Goal: Transaction & Acquisition: Purchase product/service

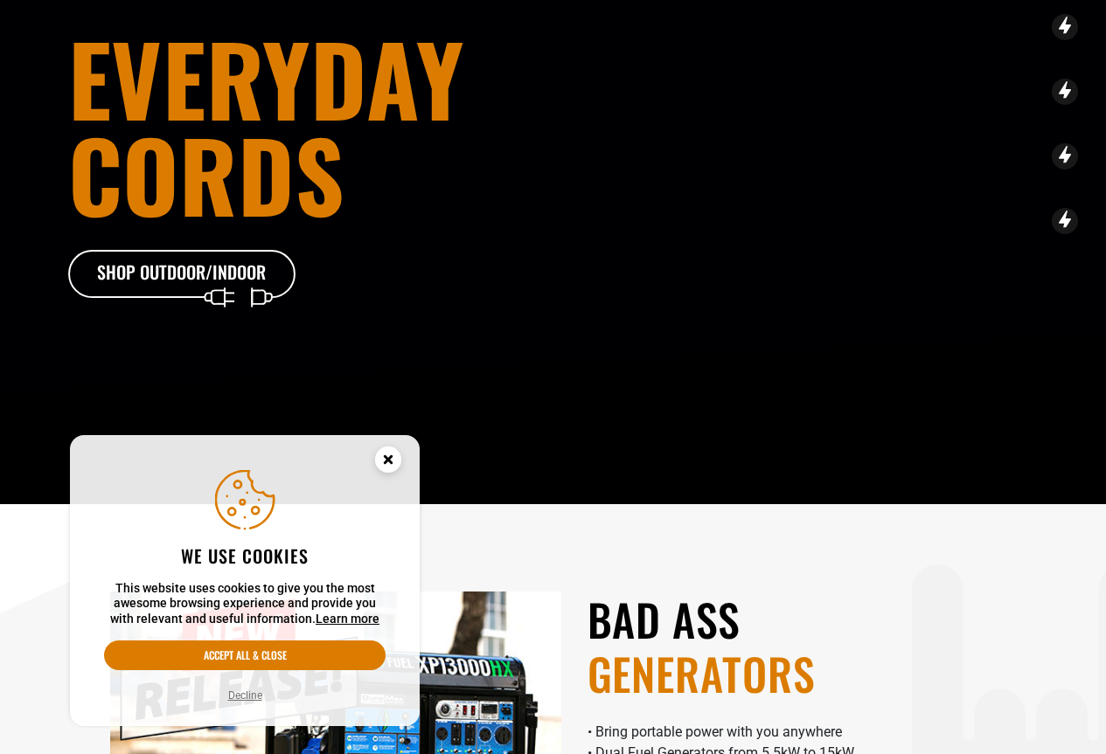
click at [397, 472] on icon "Cookie Consent" at bounding box center [388, 462] width 52 height 52
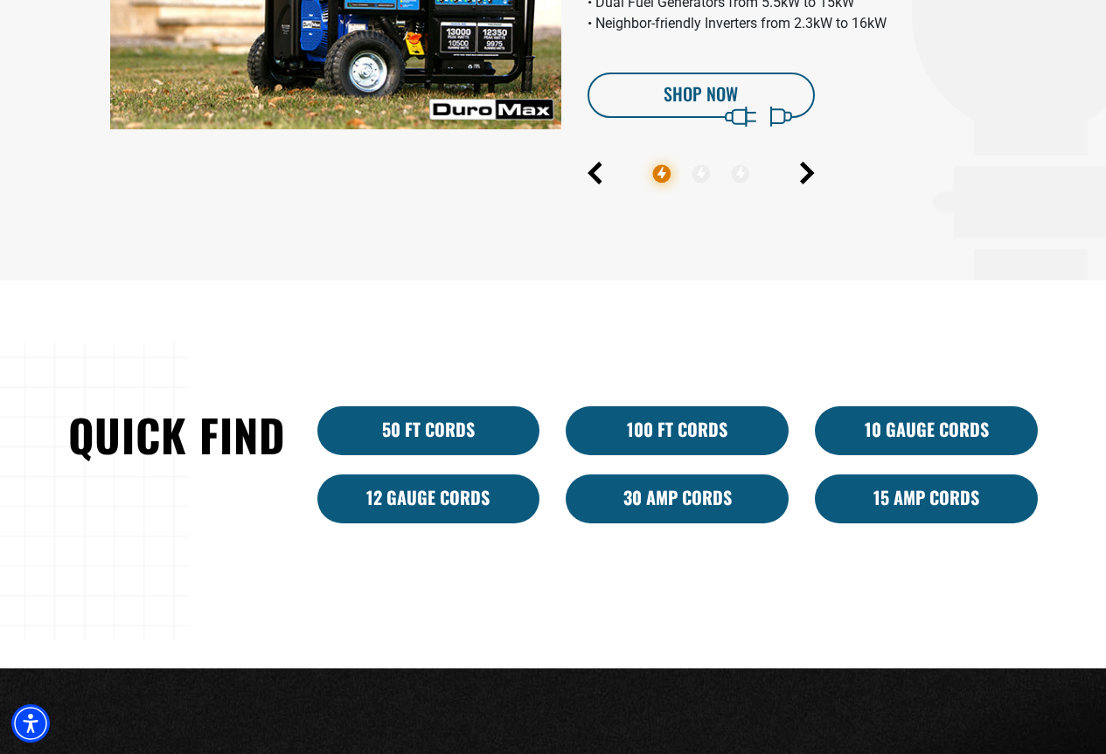
scroll to position [1137, 0]
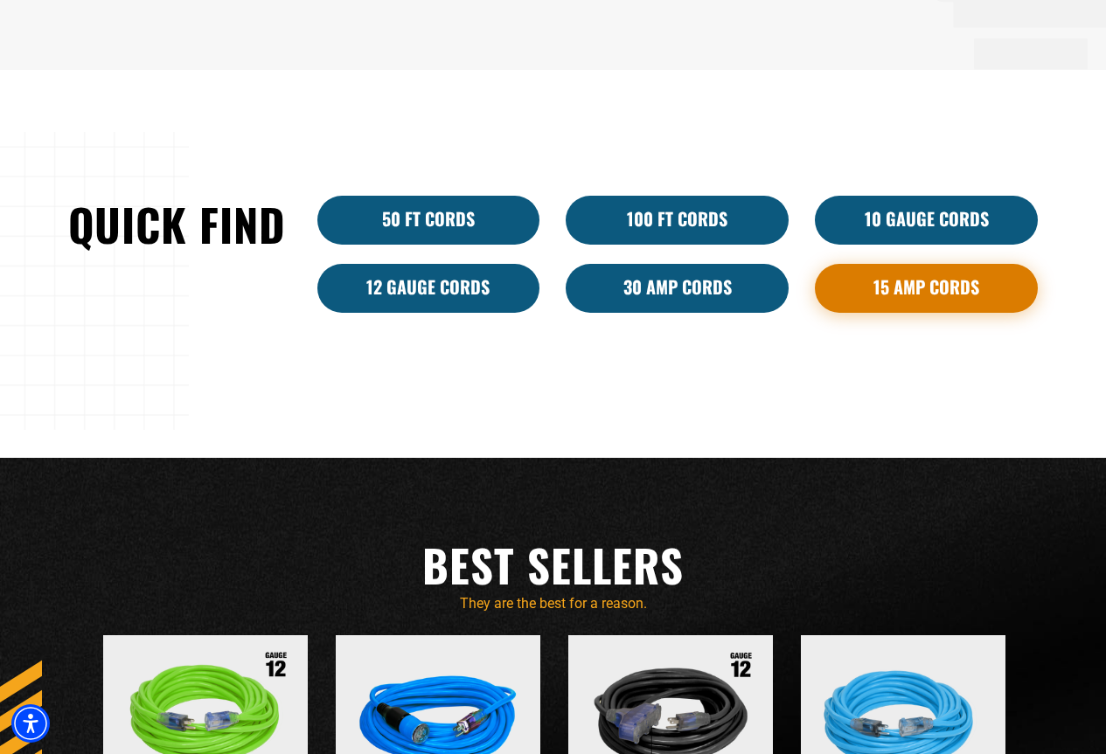
click at [918, 282] on link "15 Amp Cords" at bounding box center [926, 288] width 223 height 49
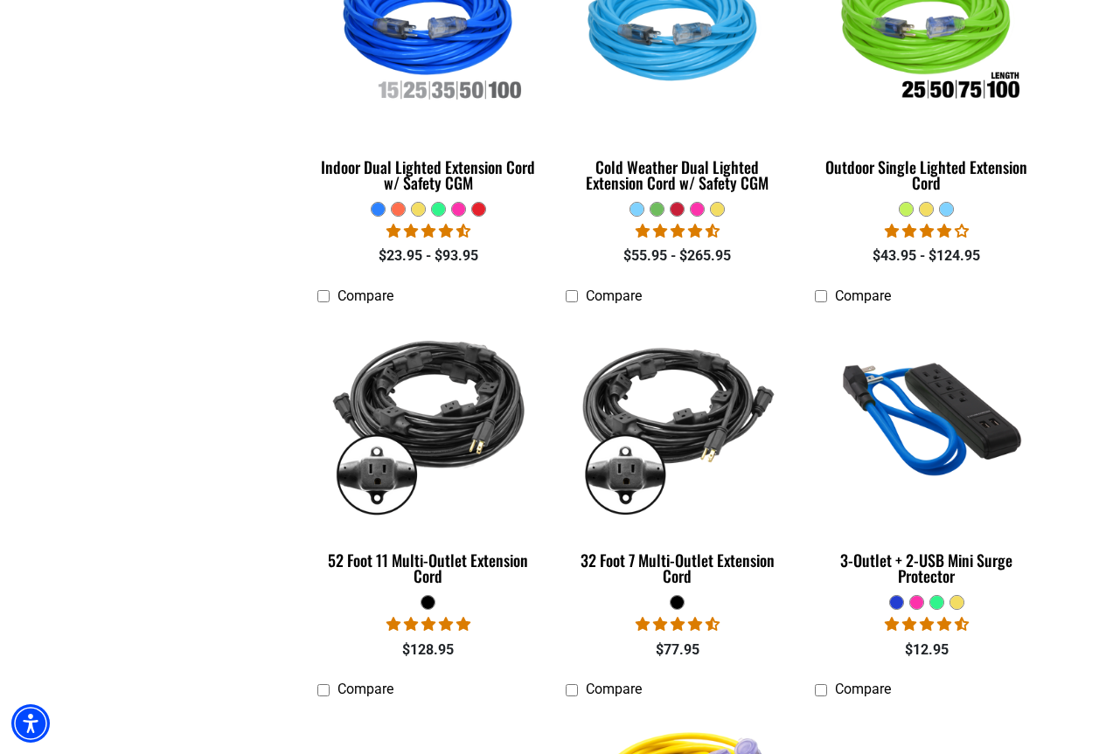
scroll to position [1574, 0]
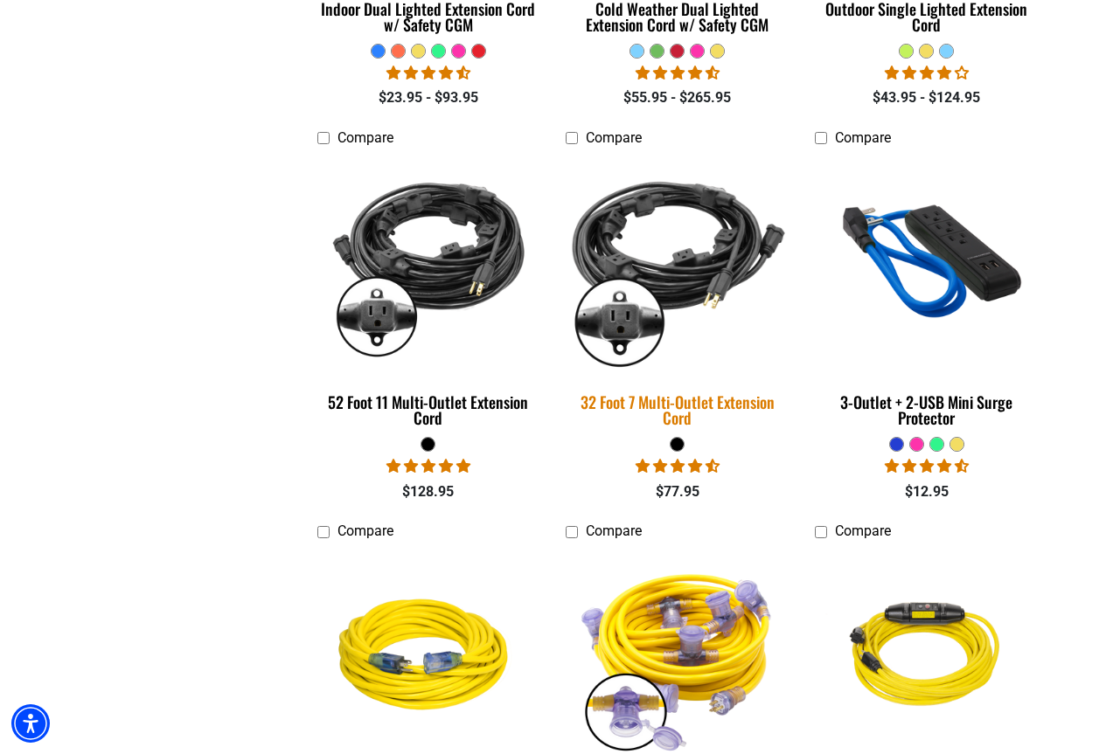
click at [702, 256] on img at bounding box center [677, 264] width 245 height 224
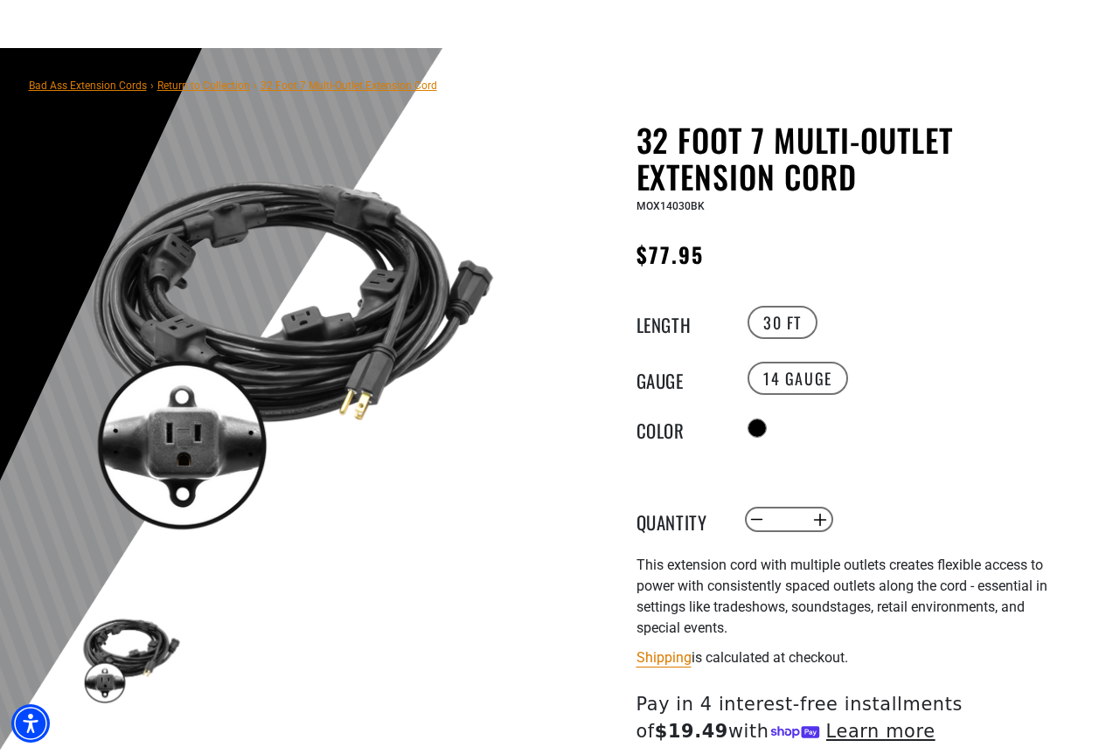
scroll to position [175, 0]
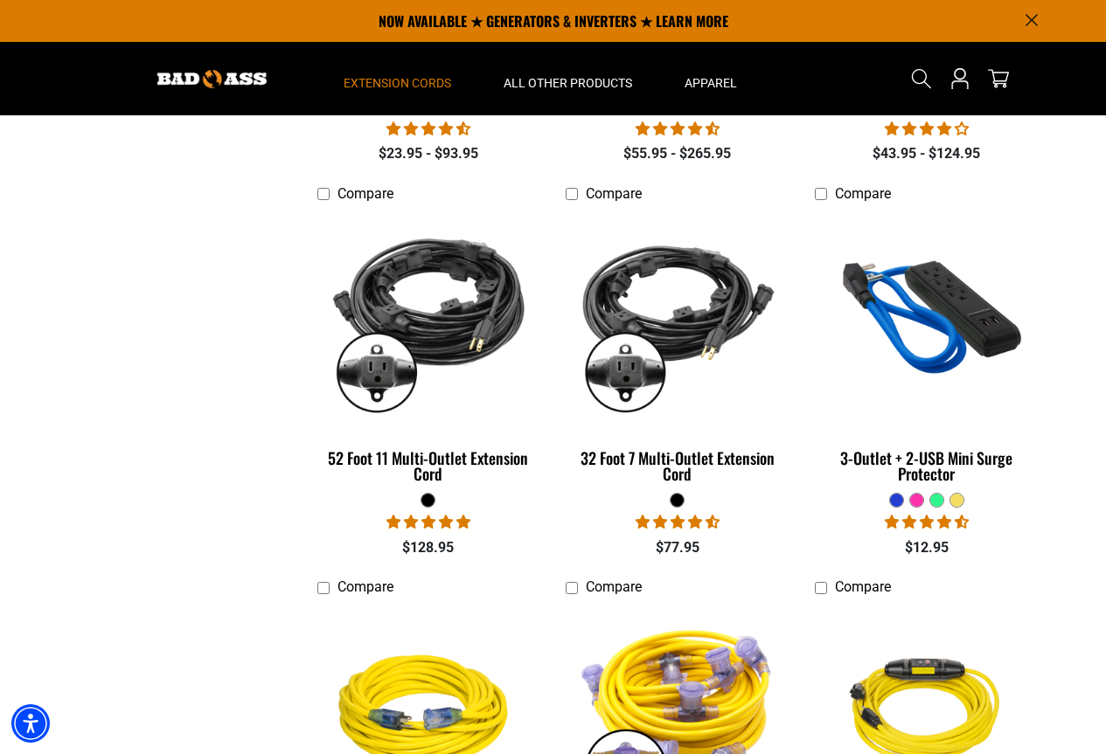
scroll to position [1486, 0]
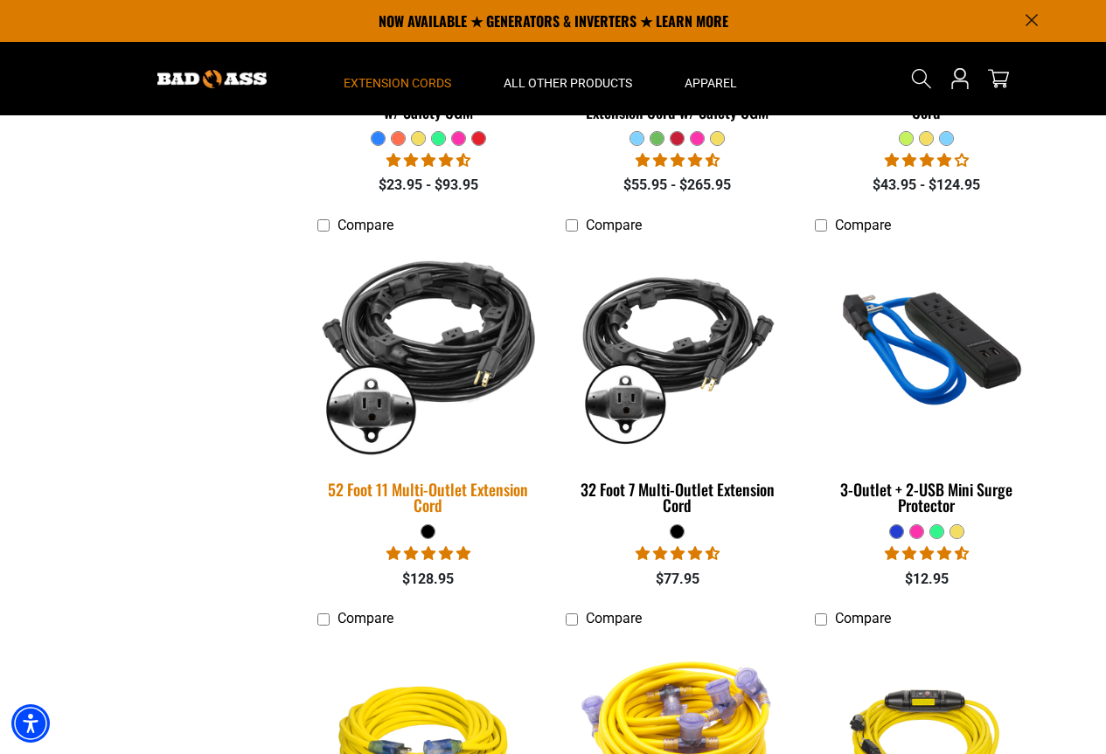
click at [448, 324] on img at bounding box center [428, 352] width 245 height 224
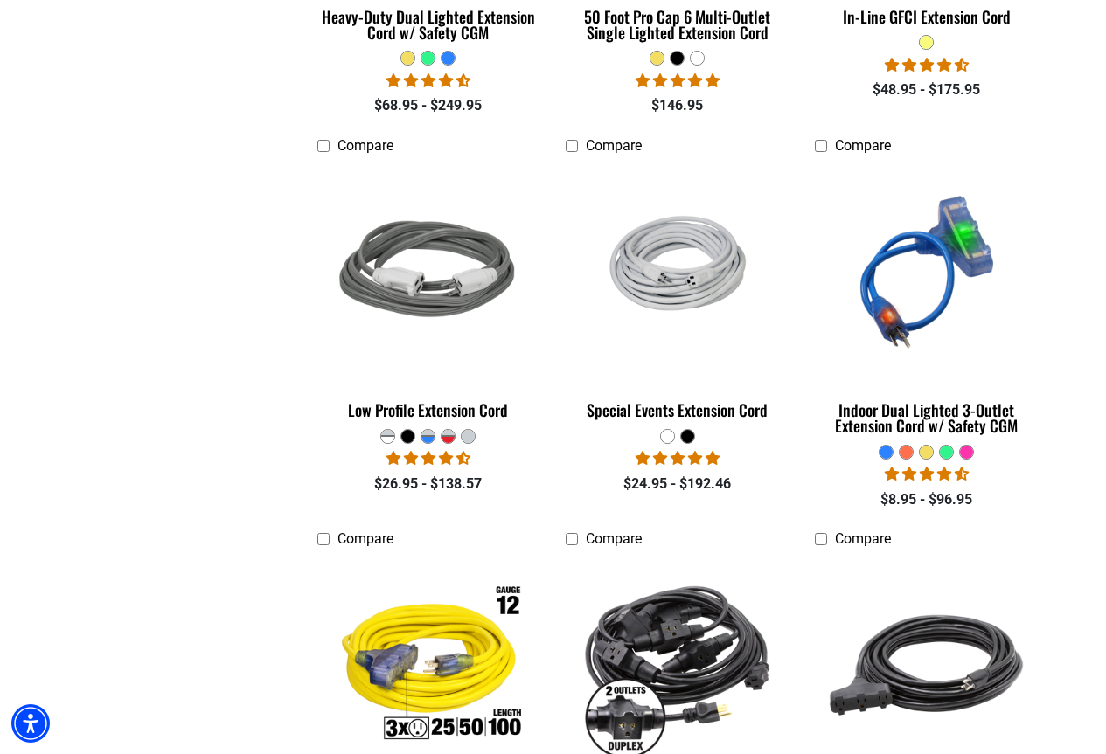
scroll to position [2360, 0]
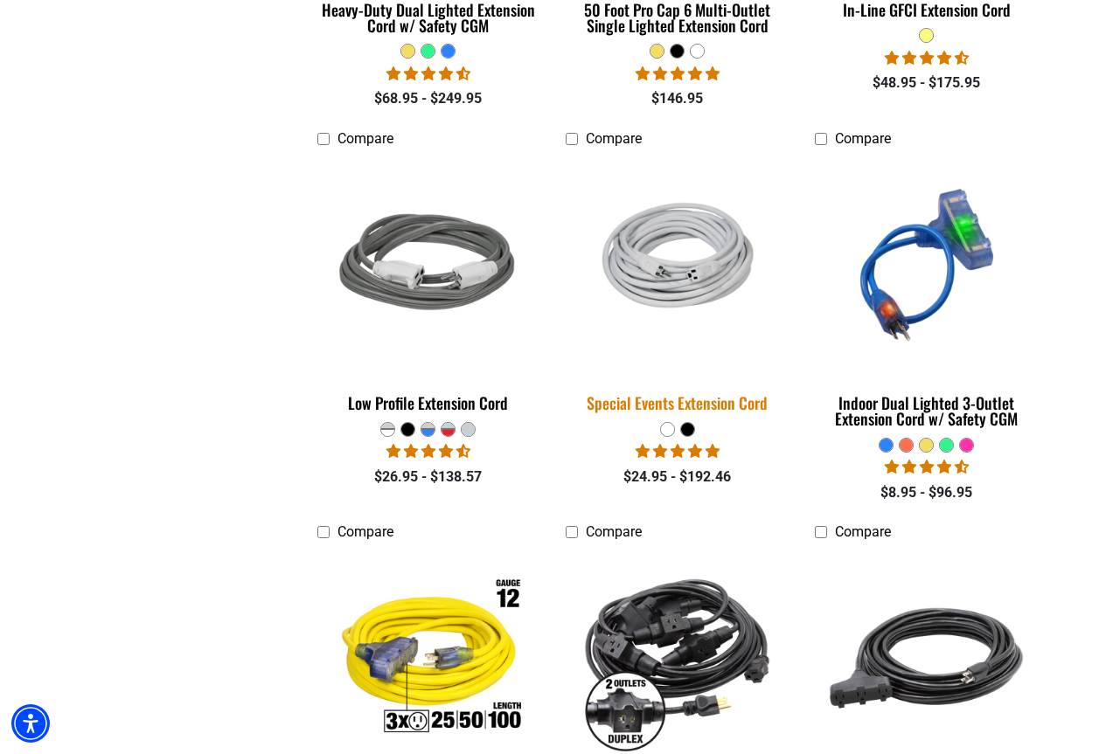
click at [664, 266] on img at bounding box center [677, 264] width 245 height 161
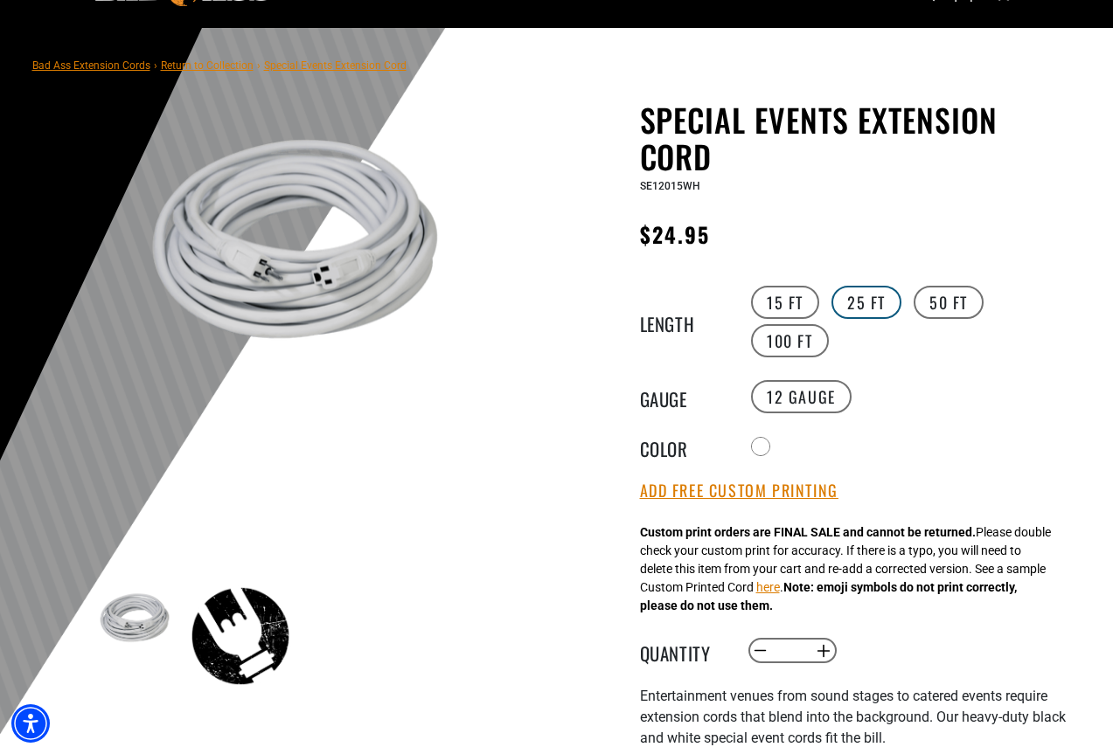
click at [858, 298] on label "25 FT" at bounding box center [866, 302] width 70 height 33
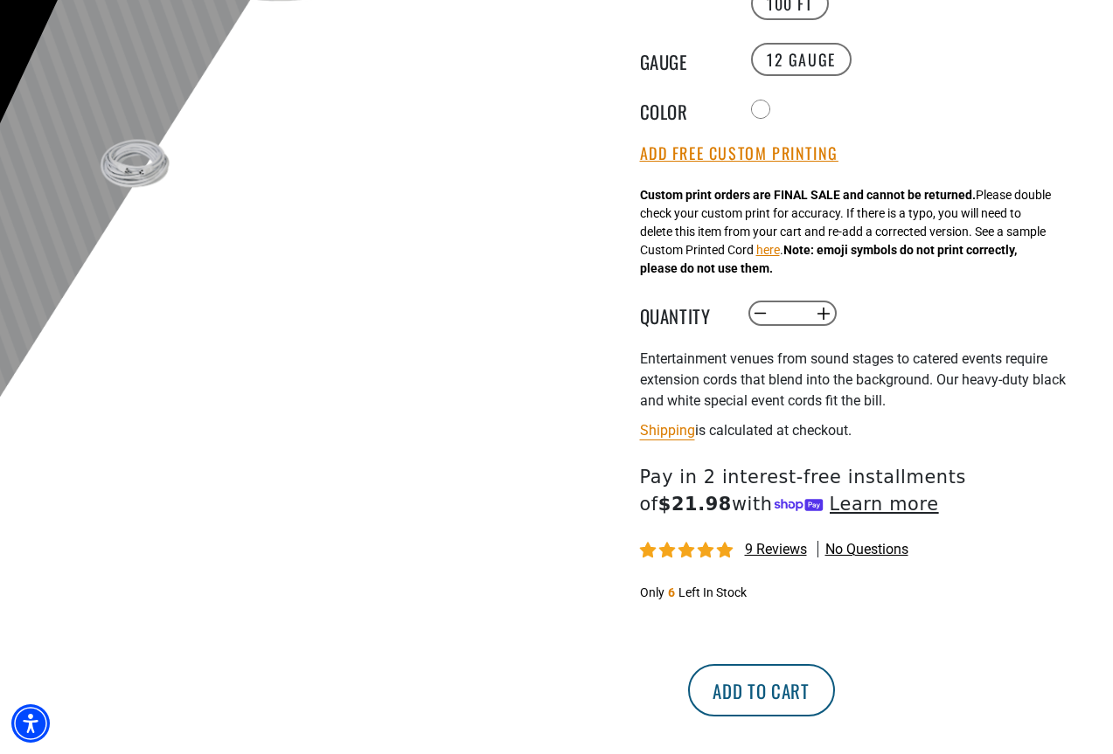
scroll to position [612, 0]
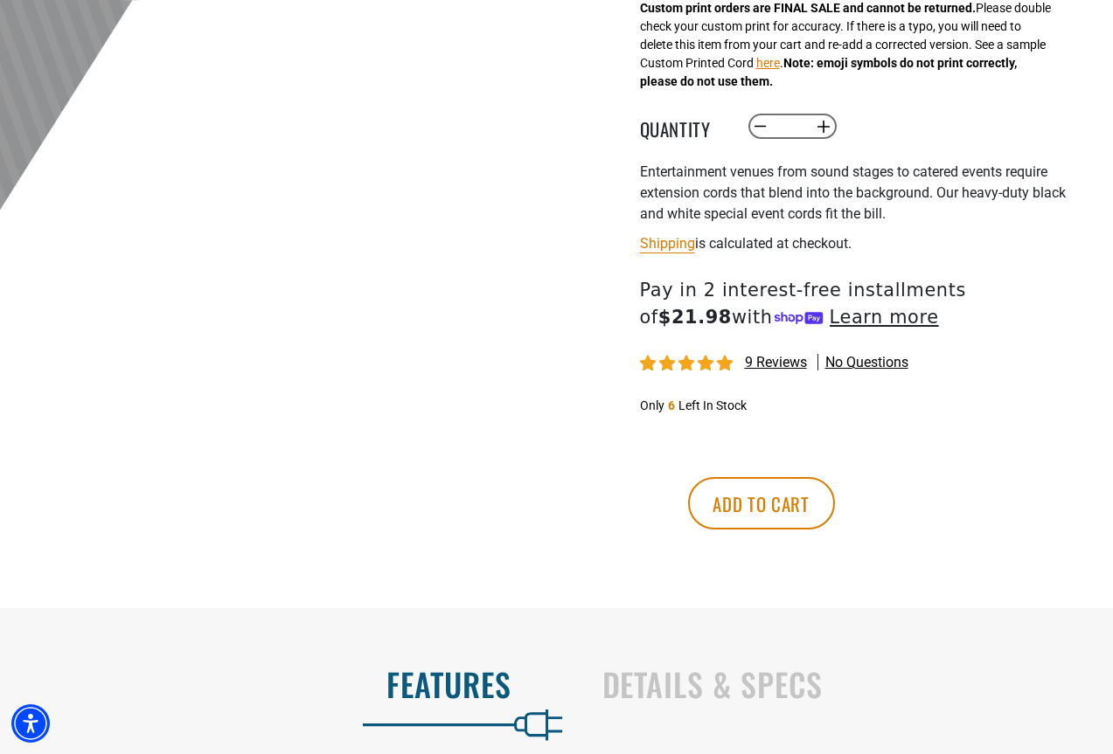
click at [732, 307] on span "$21.98" at bounding box center [694, 317] width 73 height 21
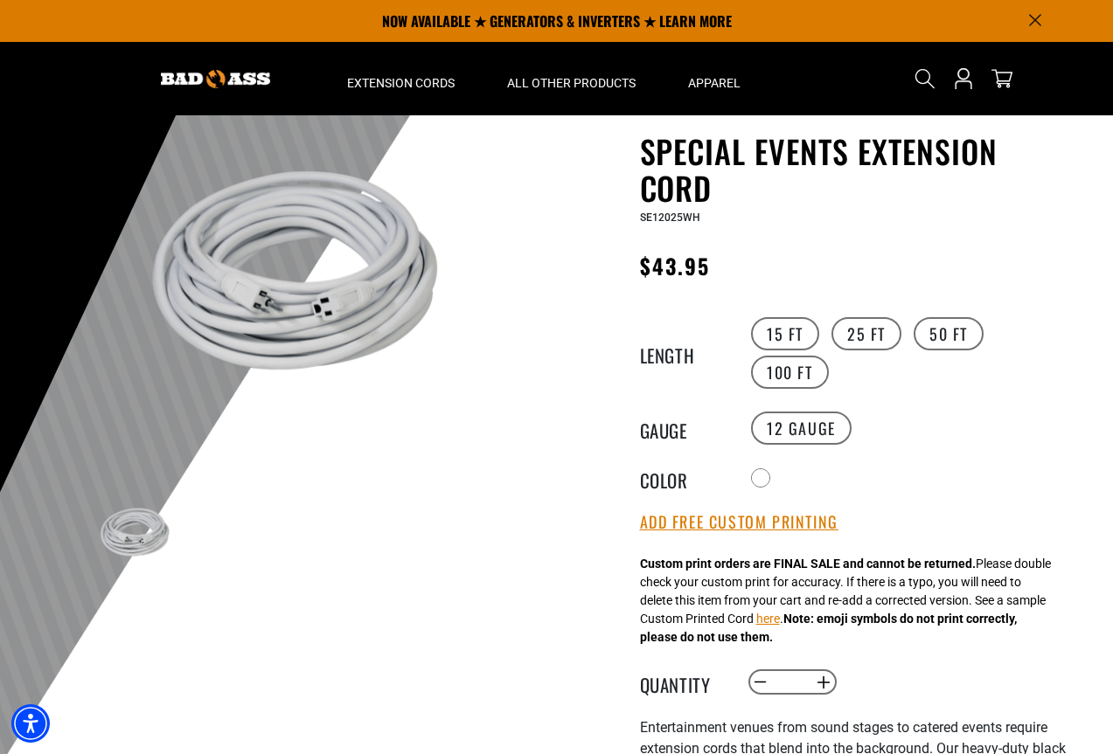
scroll to position [0, 0]
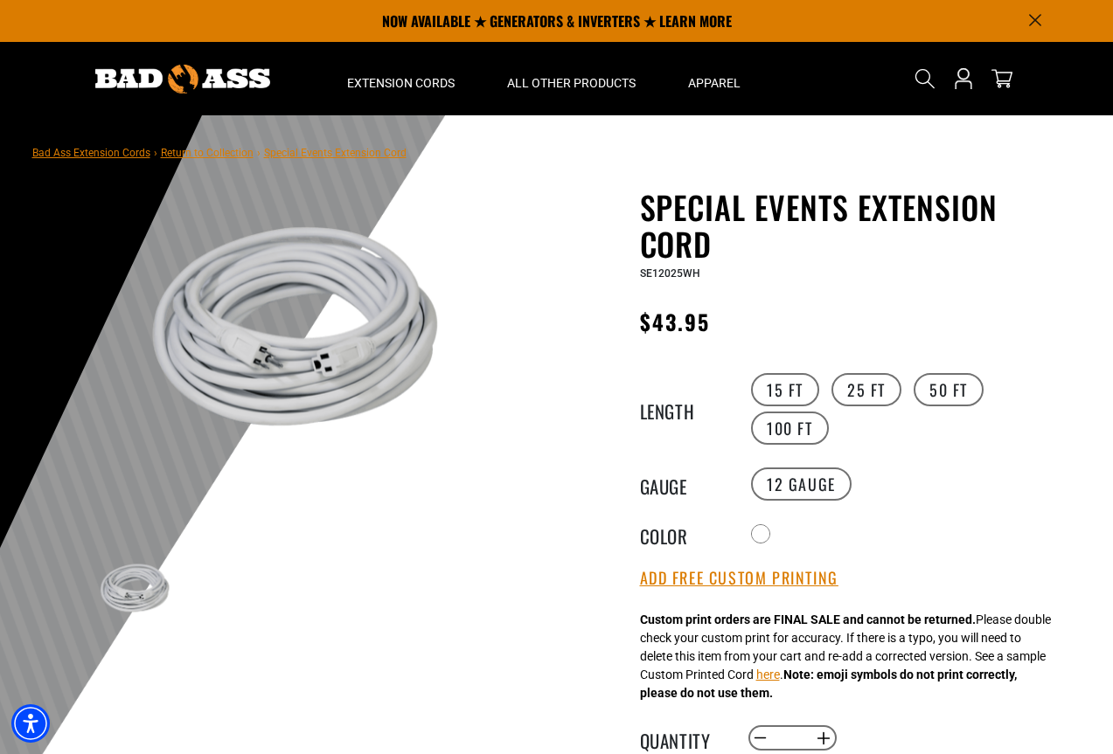
click at [682, 329] on span "$43.95" at bounding box center [675, 321] width 70 height 31
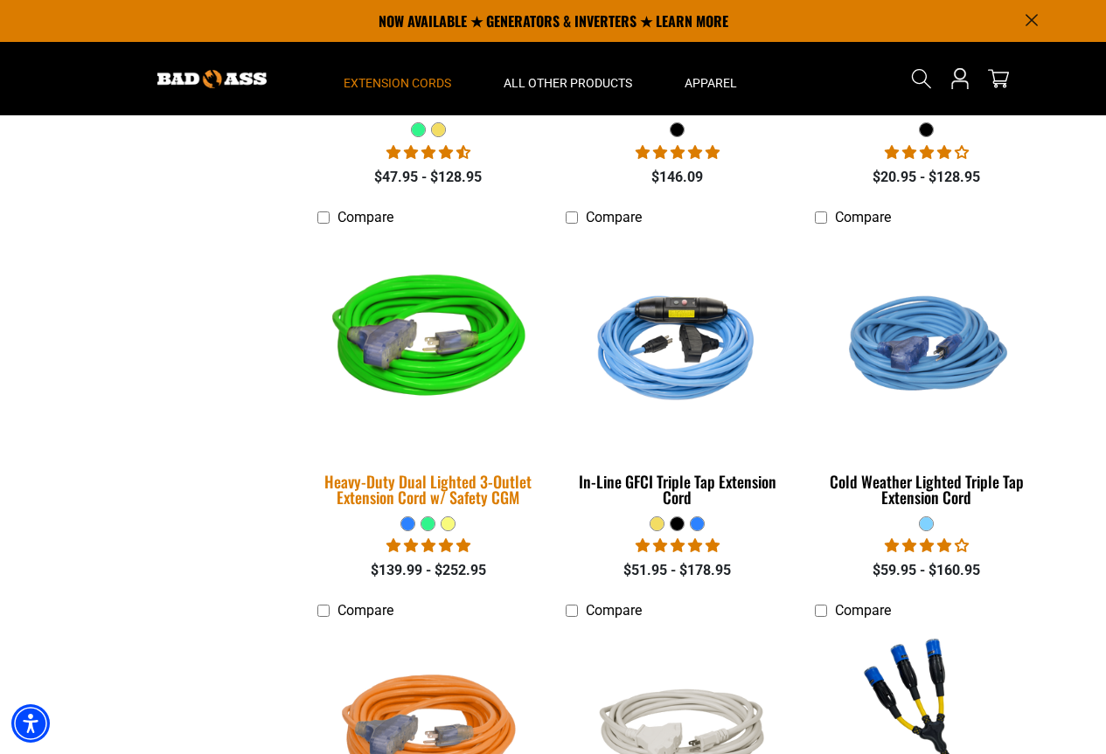
scroll to position [3060, 0]
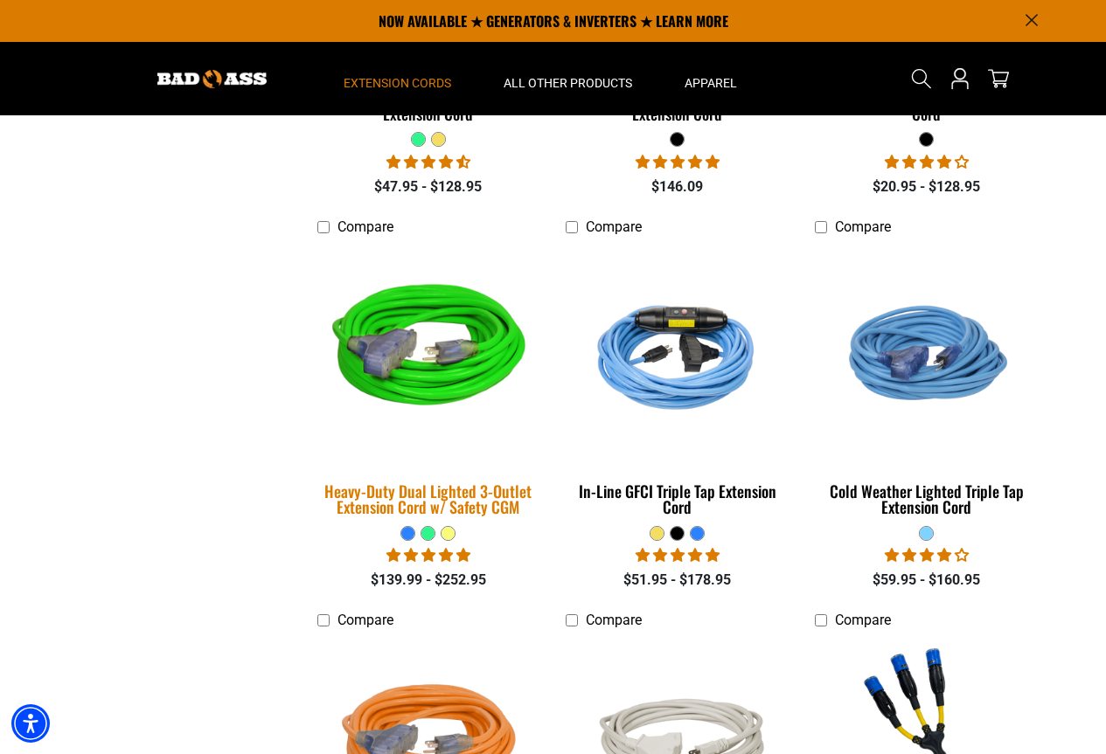
click at [475, 331] on img at bounding box center [428, 353] width 245 height 224
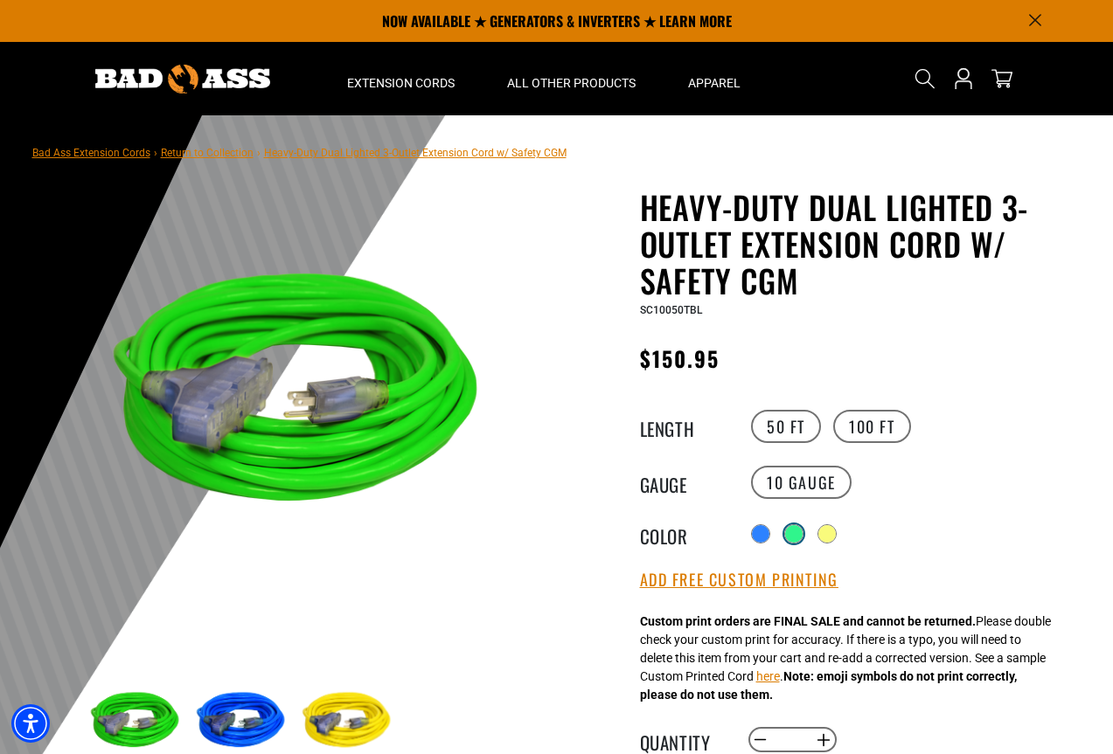
click at [796, 536] on div at bounding box center [793, 533] width 17 height 17
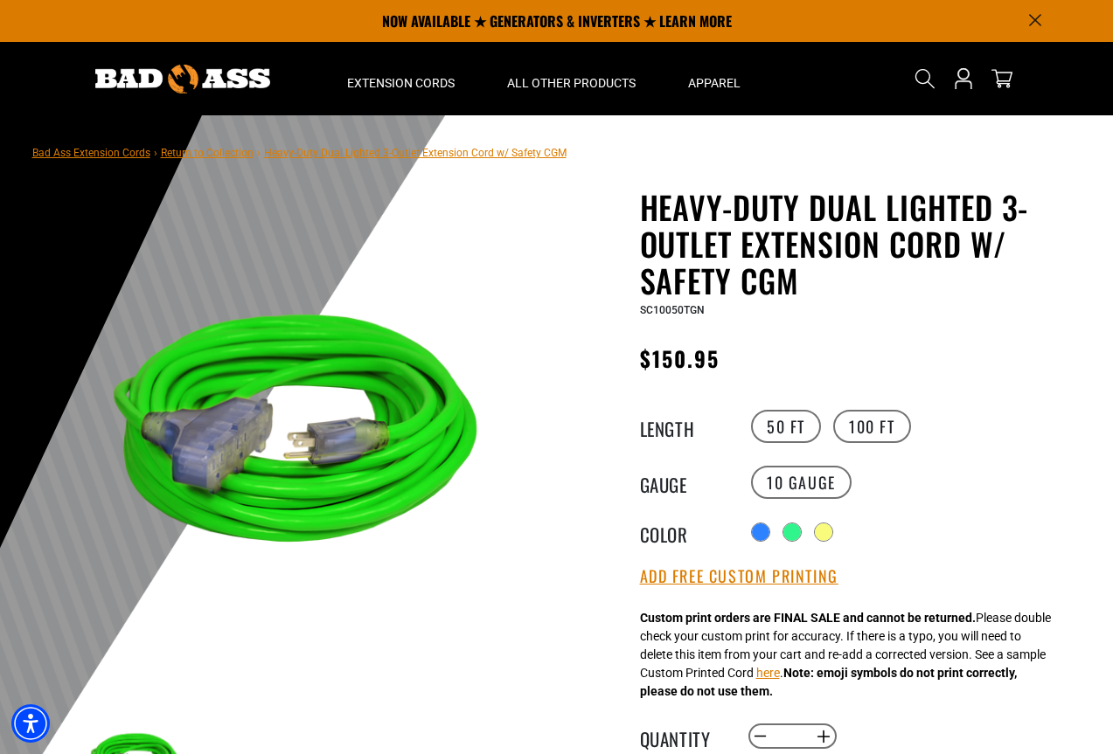
click at [831, 535] on div at bounding box center [823, 532] width 17 height 17
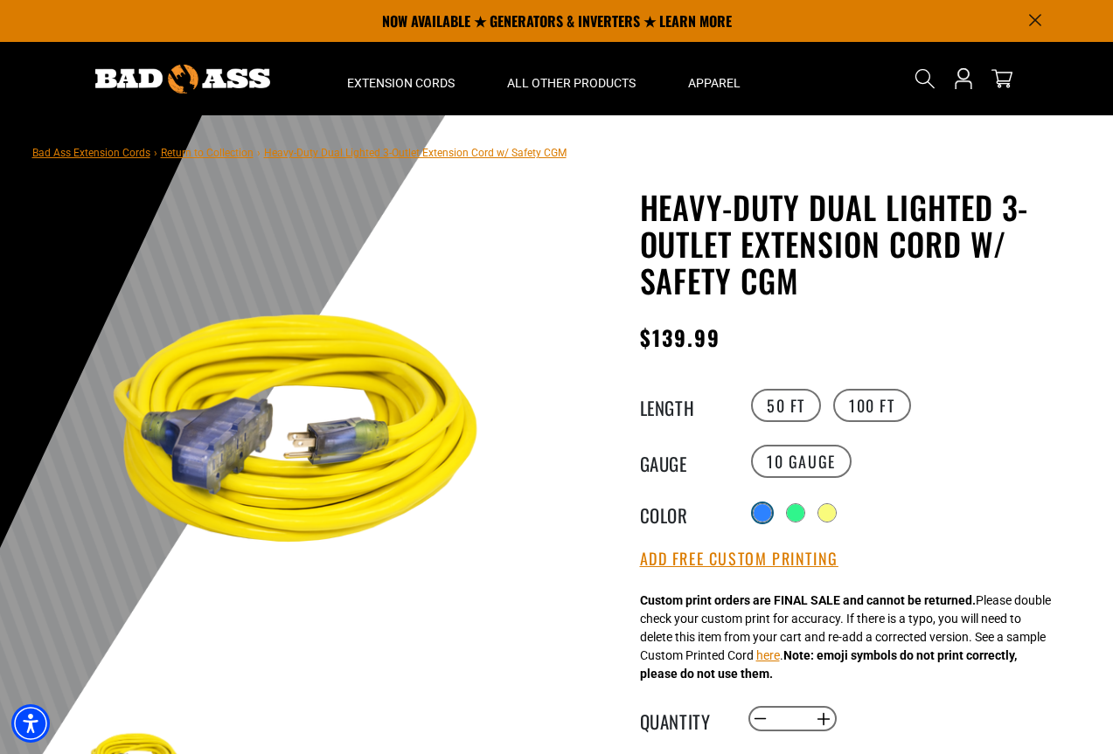
click at [758, 517] on div at bounding box center [762, 512] width 17 height 17
